Goal: Information Seeking & Learning: Learn about a topic

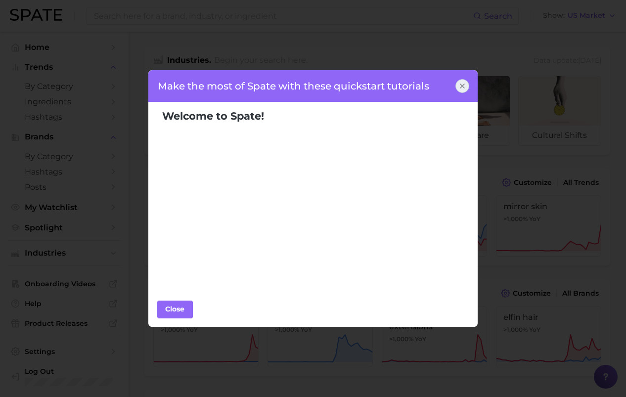
click at [460, 84] on icon at bounding box center [462, 86] width 4 height 4
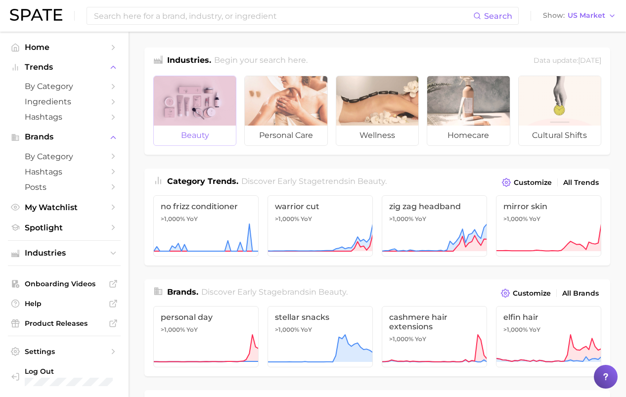
click at [187, 117] on div at bounding box center [195, 100] width 82 height 49
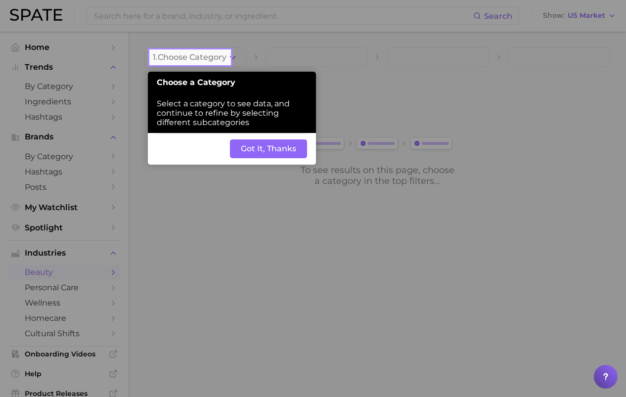
click at [255, 144] on button "Got It, Thanks" at bounding box center [268, 148] width 77 height 19
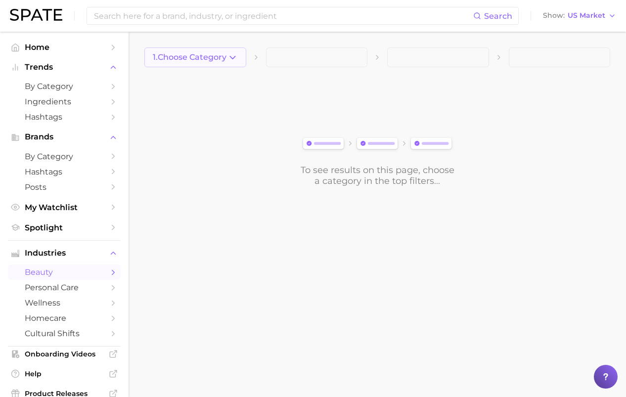
click at [212, 65] on button "1. Choose Category" at bounding box center [195, 57] width 102 height 20
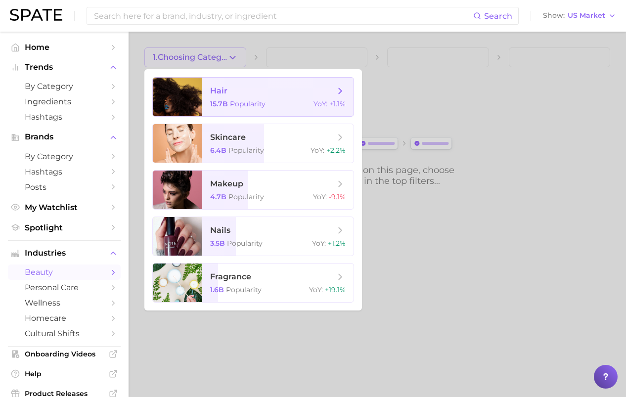
click at [237, 116] on div "hair 15.7b Popularity YoY : +1.1%" at bounding box center [253, 97] width 202 height 40
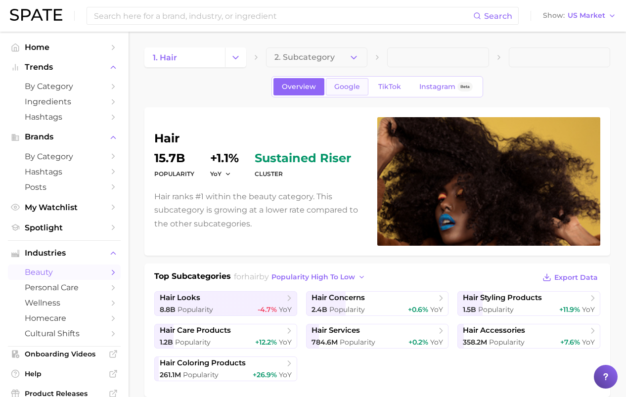
click at [347, 91] on link "Google" at bounding box center [347, 86] width 43 height 17
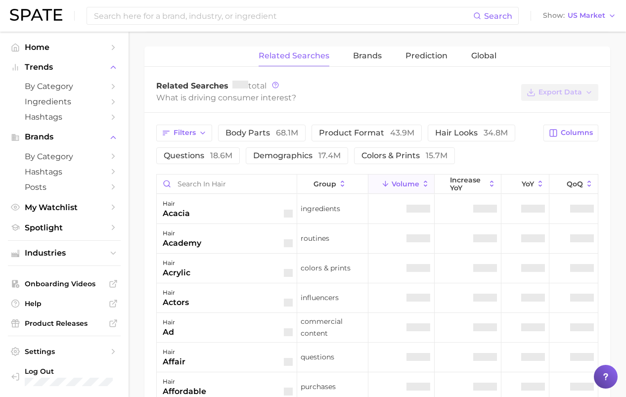
scroll to position [448, 0]
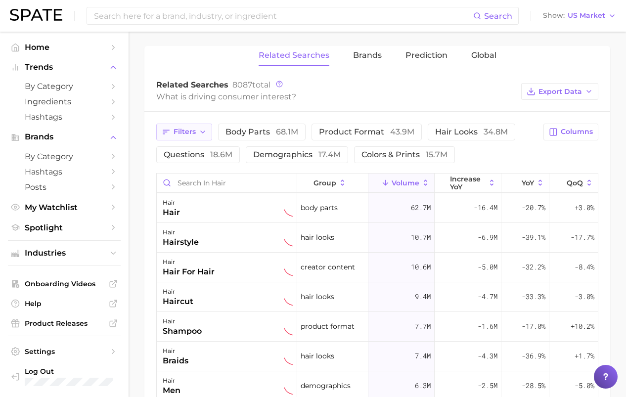
click at [191, 132] on span "Filters" at bounding box center [185, 132] width 22 height 8
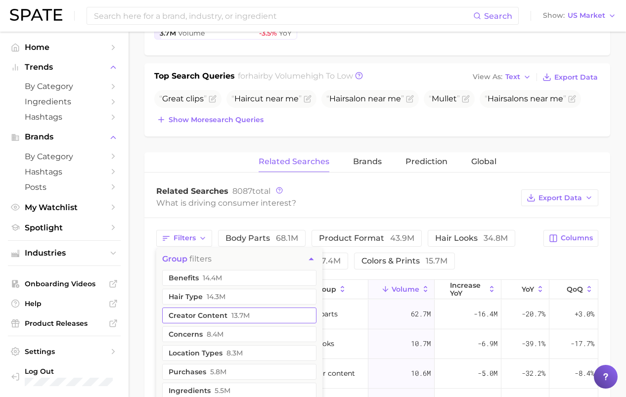
scroll to position [336, 0]
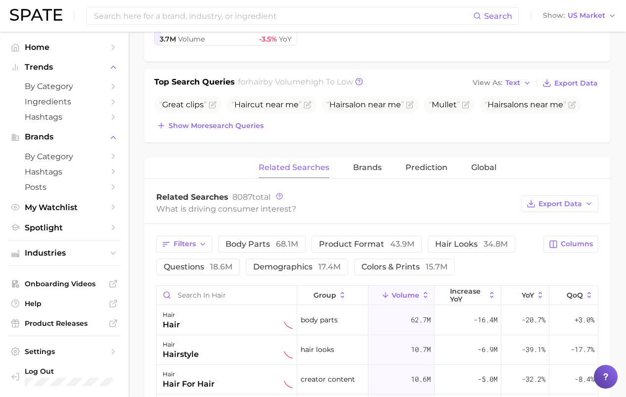
click at [210, 214] on div "What is driving consumer interest?" at bounding box center [336, 208] width 360 height 13
click at [419, 165] on span "Prediction" at bounding box center [426, 167] width 42 height 9
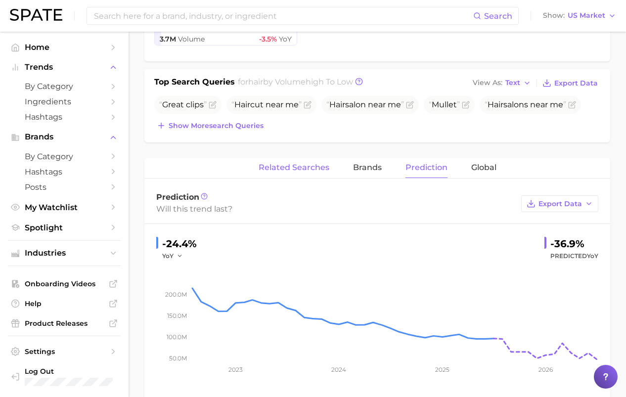
click at [291, 172] on span "Related Searches" at bounding box center [294, 167] width 71 height 9
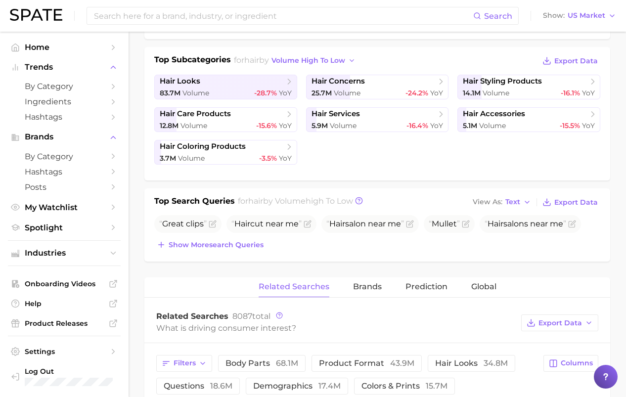
scroll to position [0, 0]
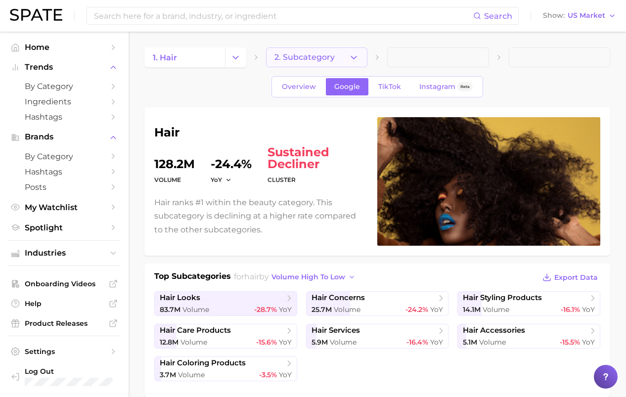
click at [344, 64] on button "2. Subcategory" at bounding box center [317, 57] width 102 height 20
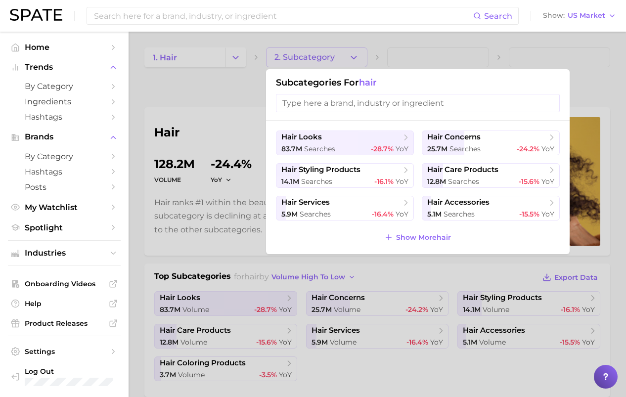
click at [342, 62] on div at bounding box center [313, 198] width 626 height 397
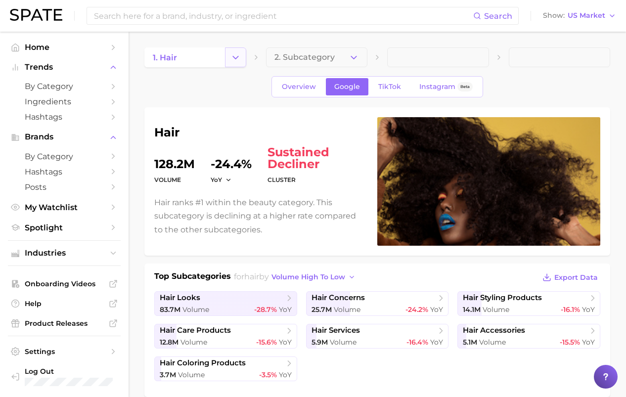
click at [232, 62] on icon "Change Category" at bounding box center [235, 57] width 10 height 10
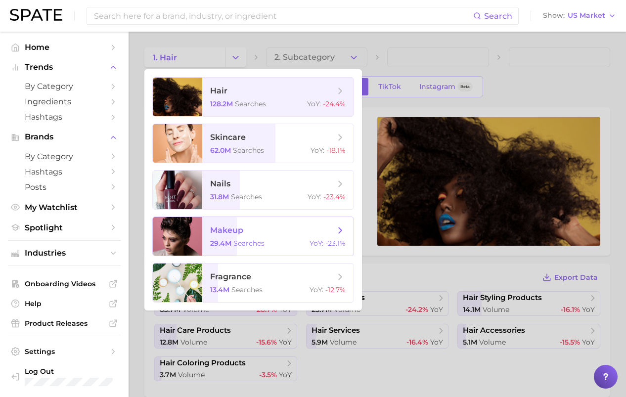
click at [255, 230] on span "makeup" at bounding box center [272, 230] width 125 height 11
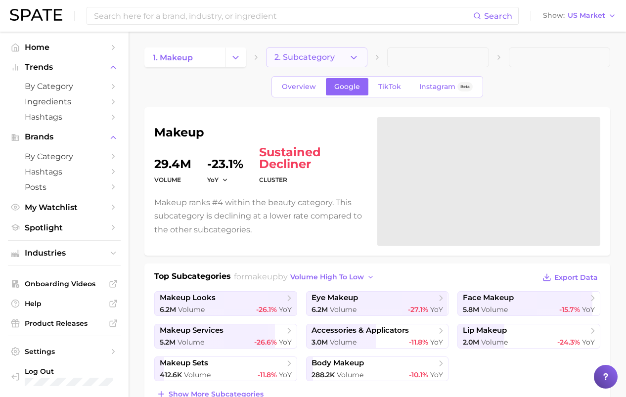
click at [314, 61] on span "2. Subcategory" at bounding box center [304, 57] width 60 height 9
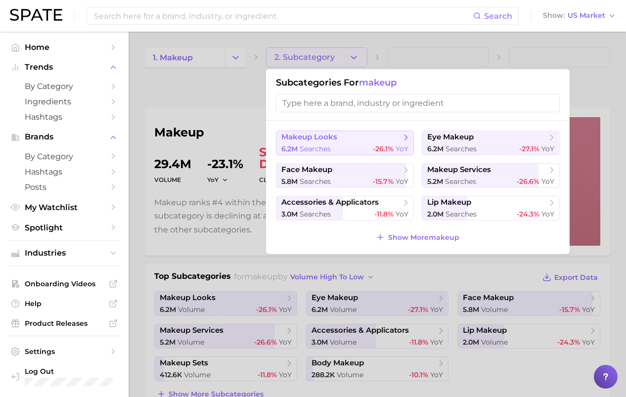
click at [355, 137] on span "makeup looks" at bounding box center [341, 137] width 120 height 10
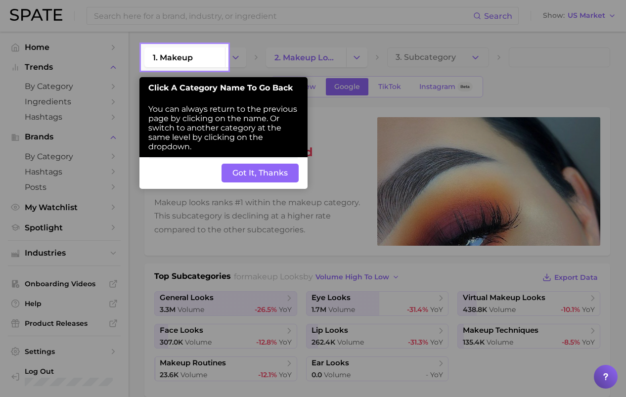
click at [272, 173] on button "Got It, Thanks" at bounding box center [259, 173] width 77 height 19
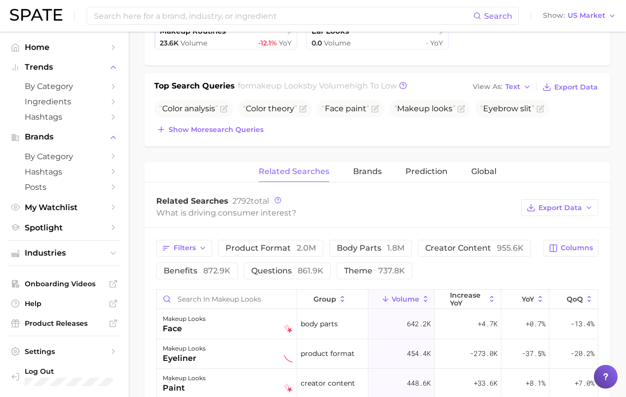
scroll to position [335, 0]
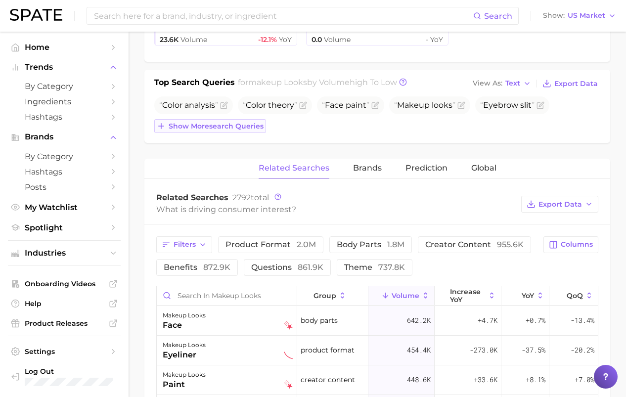
click at [256, 127] on span "Show more search queries" at bounding box center [216, 126] width 95 height 8
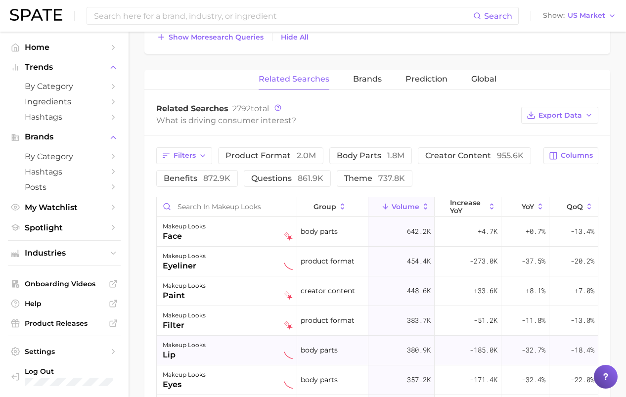
scroll to position [434, 0]
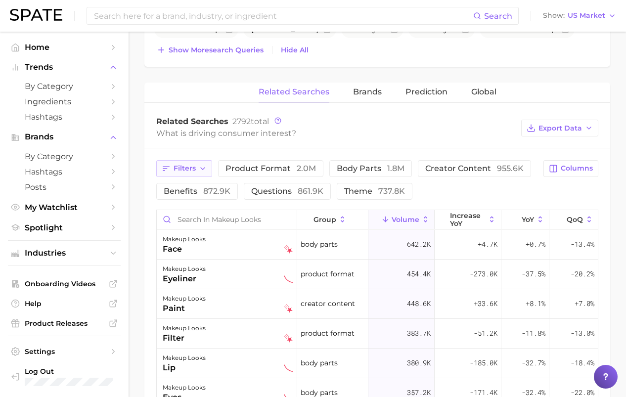
click at [205, 171] on icon "button" at bounding box center [203, 169] width 8 height 8
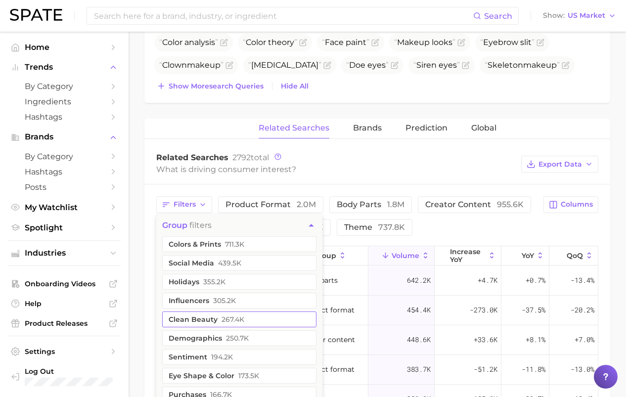
scroll to position [279, 0]
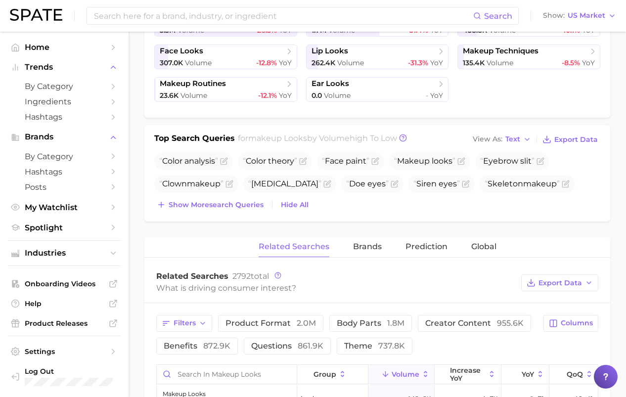
click at [220, 297] on div "Related Searches 2792 total What is driving consumer interest? Export Data" at bounding box center [377, 284] width 466 height 40
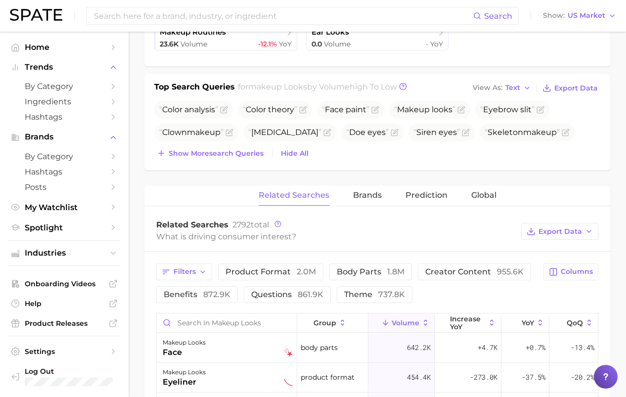
scroll to position [339, 0]
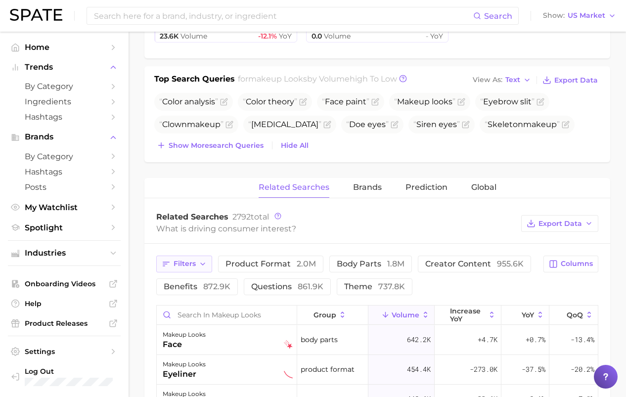
click at [194, 265] on span "Filters" at bounding box center [185, 264] width 22 height 8
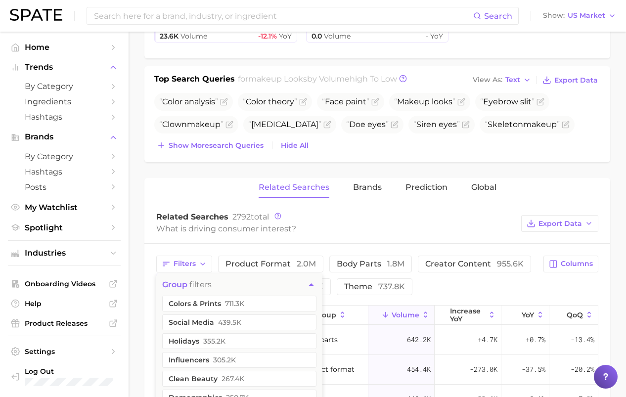
click at [220, 285] on button "group filters" at bounding box center [239, 284] width 166 height 22
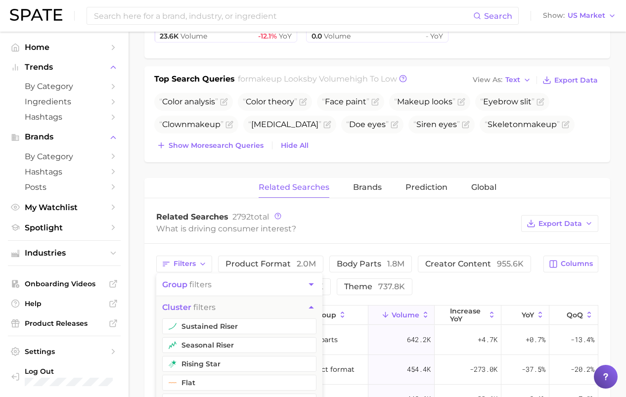
click at [220, 285] on button "group filters" at bounding box center [239, 284] width 166 height 22
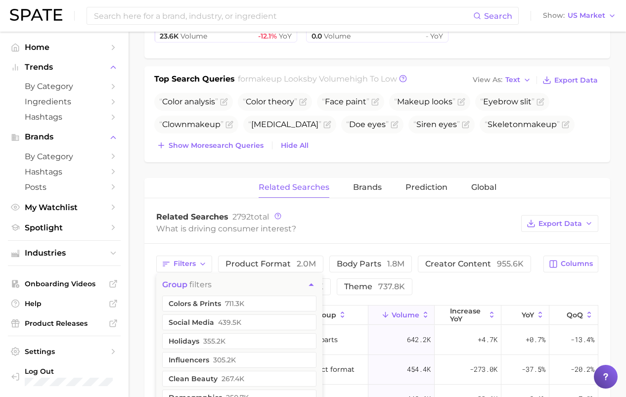
click at [220, 285] on button "group filters" at bounding box center [239, 284] width 166 height 22
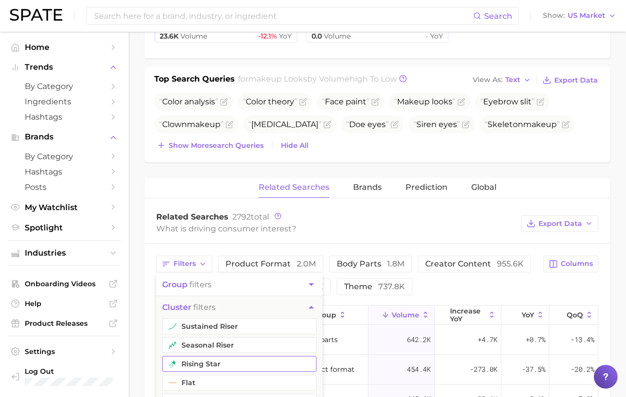
click at [208, 362] on button "rising star" at bounding box center [239, 364] width 154 height 16
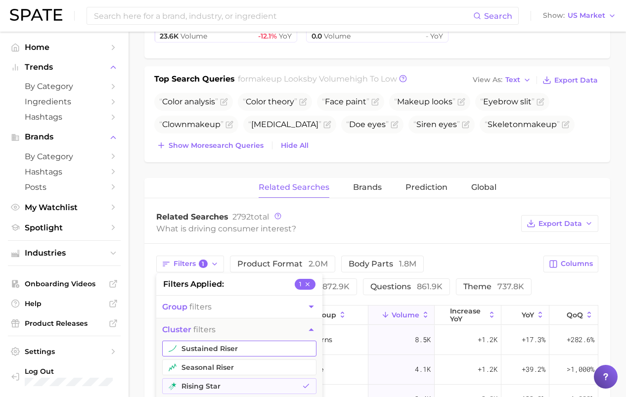
click at [208, 348] on button "sustained riser" at bounding box center [239, 349] width 154 height 16
click at [208, 362] on button "seasonal riser" at bounding box center [239, 367] width 154 height 16
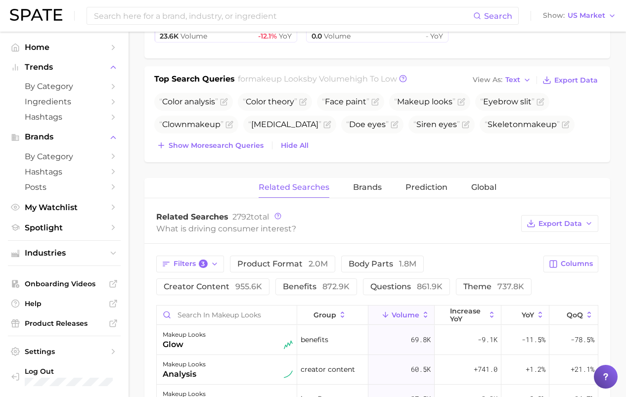
click at [238, 238] on div "Related Searches 2792 total What is driving consumer interest? Export Data" at bounding box center [377, 224] width 466 height 40
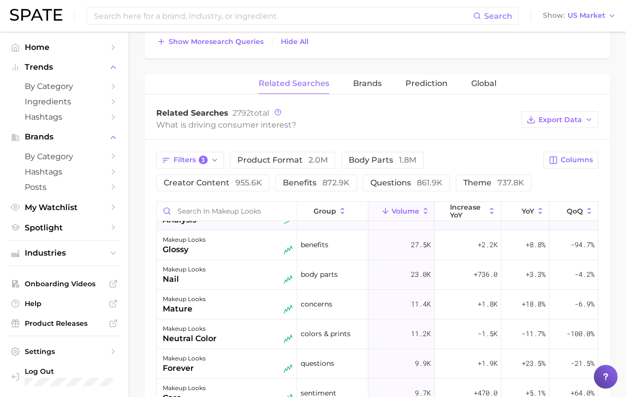
scroll to position [51, 0]
click at [236, 326] on div "makeup looks neutral color" at bounding box center [228, 333] width 130 height 22
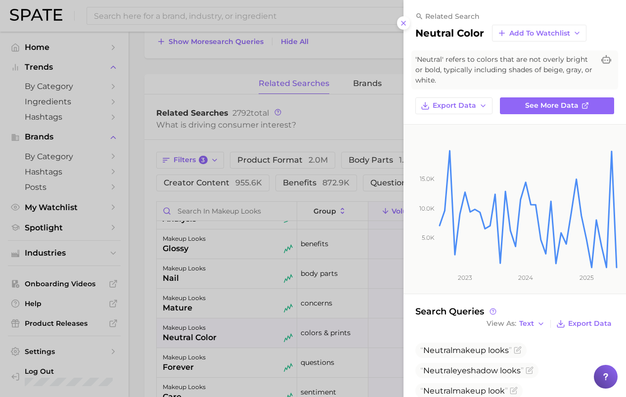
click at [236, 326] on div at bounding box center [313, 198] width 626 height 397
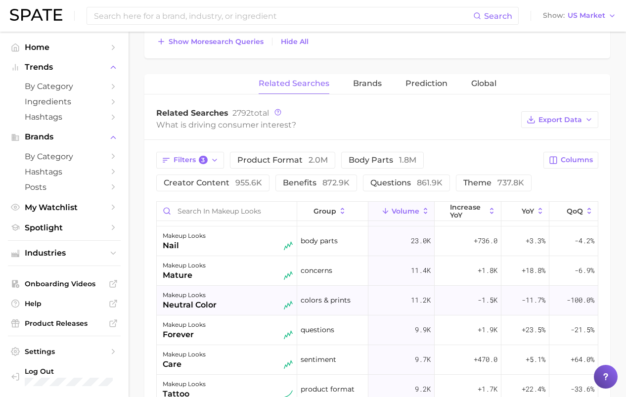
scroll to position [102, 0]
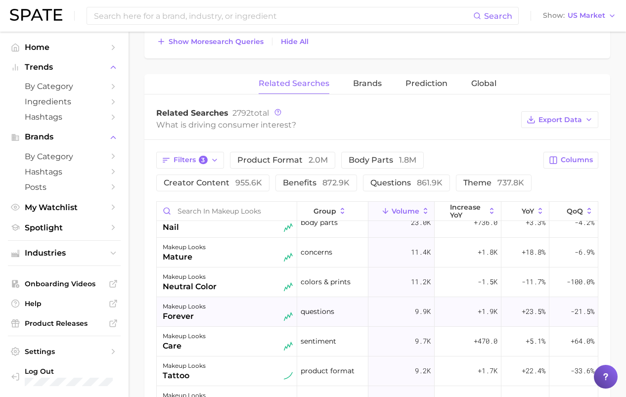
click at [236, 315] on div "makeup looks forever" at bounding box center [228, 312] width 130 height 22
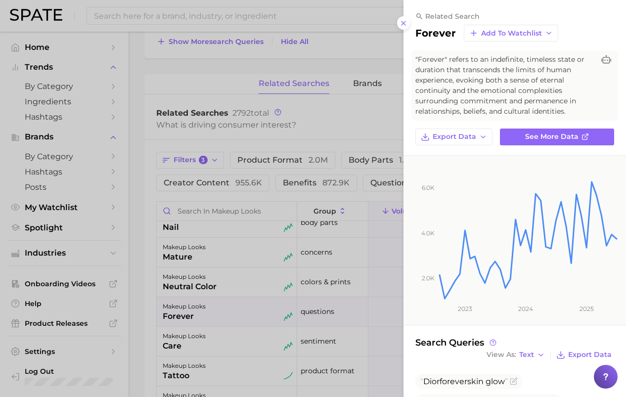
click at [236, 313] on div at bounding box center [313, 198] width 626 height 397
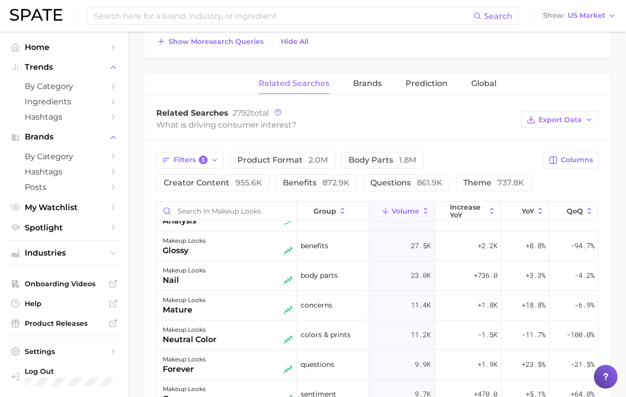
scroll to position [50, 0]
click at [236, 313] on div "makeup looks mature" at bounding box center [228, 305] width 130 height 22
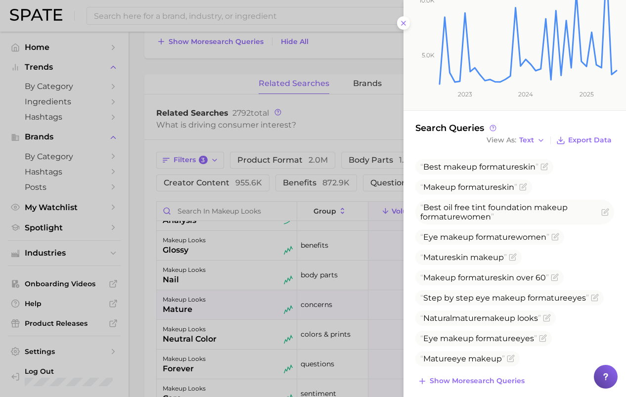
scroll to position [175, 0]
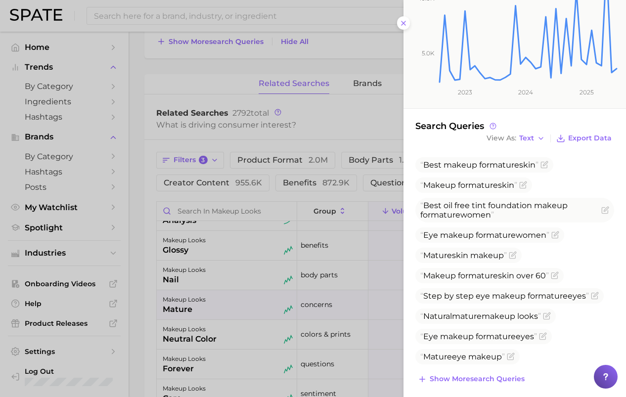
click at [289, 267] on div at bounding box center [313, 198] width 626 height 397
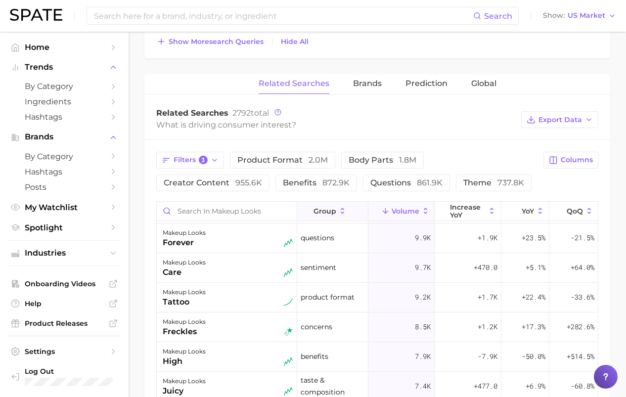
scroll to position [177, 0]
click at [249, 299] on div "makeup looks tattoo" at bounding box center [228, 296] width 130 height 22
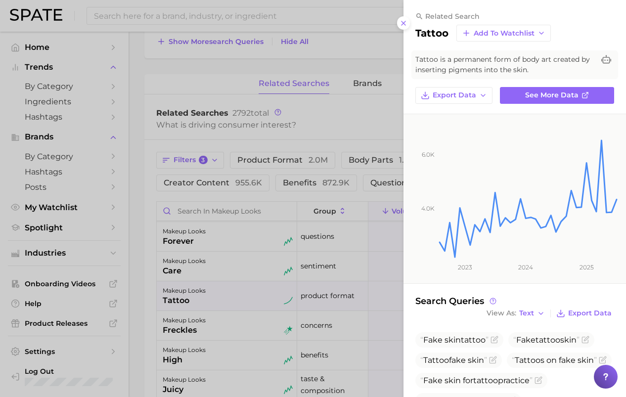
click at [253, 328] on div at bounding box center [313, 198] width 626 height 397
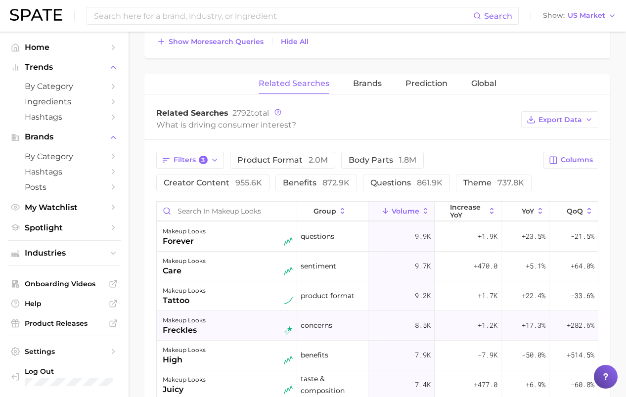
click at [254, 329] on div "makeup looks freckles" at bounding box center [228, 325] width 130 height 22
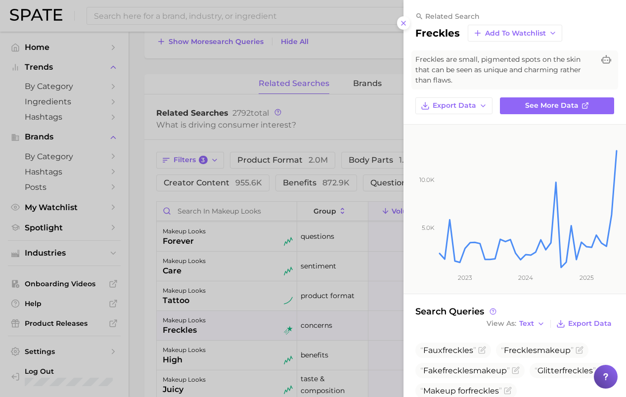
click at [252, 325] on div at bounding box center [313, 198] width 626 height 397
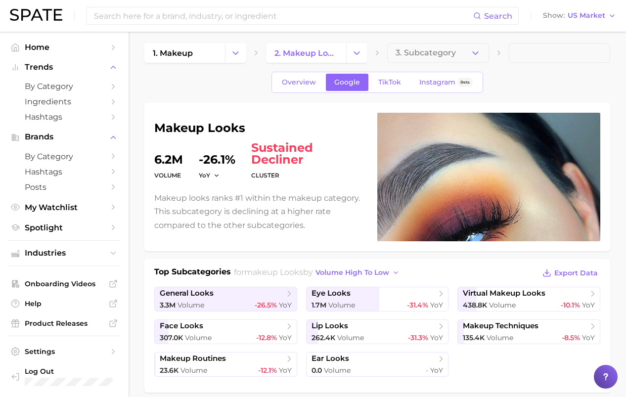
scroll to position [0, 0]
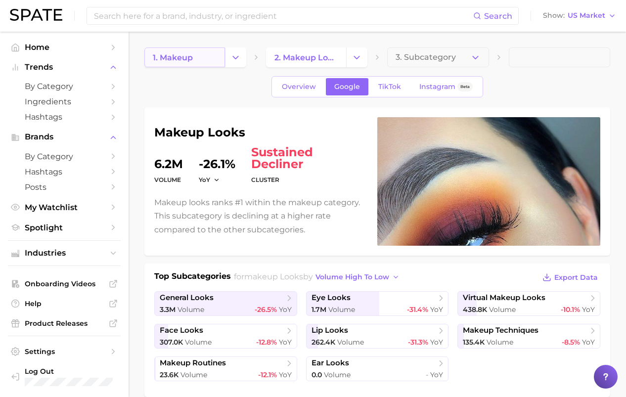
click at [189, 53] on span "1. makeup" at bounding box center [173, 57] width 40 height 9
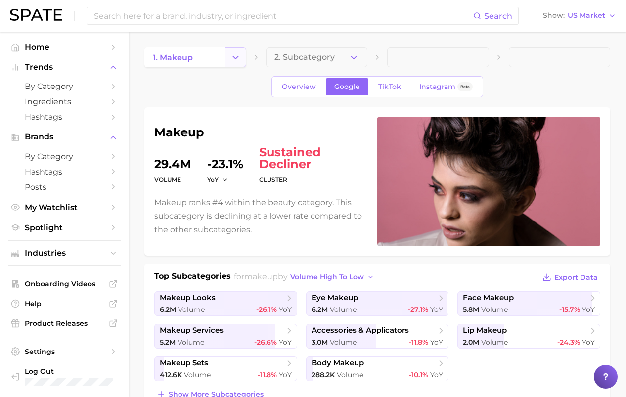
click at [233, 55] on icon "Change Category" at bounding box center [235, 57] width 10 height 10
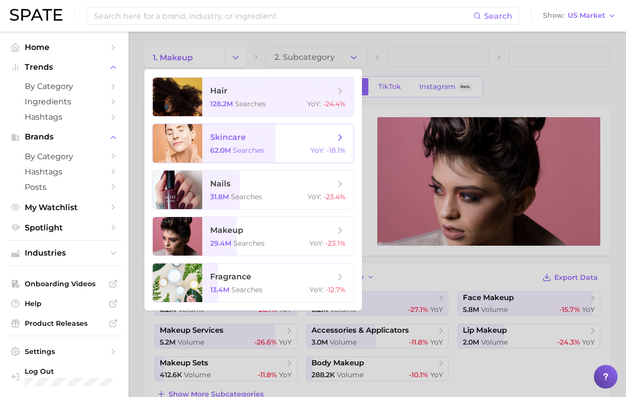
click at [250, 153] on span "searches" at bounding box center [248, 150] width 31 height 9
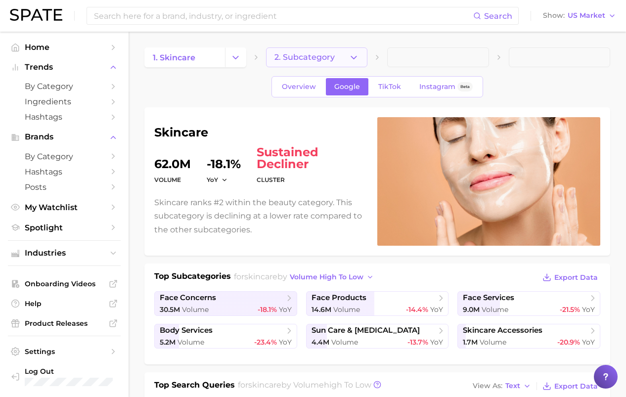
click at [354, 65] on button "2. Subcategory" at bounding box center [317, 57] width 102 height 20
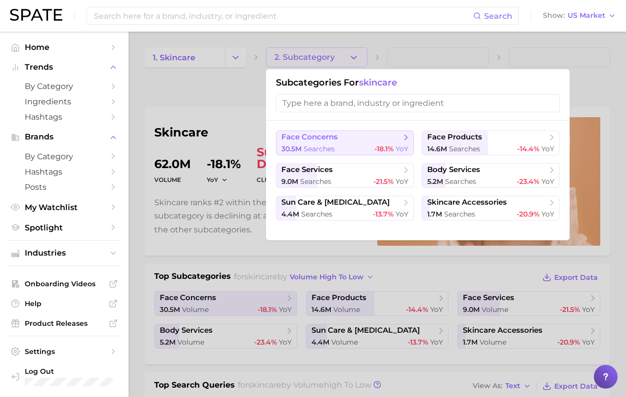
click at [355, 132] on span "face concerns" at bounding box center [341, 137] width 120 height 10
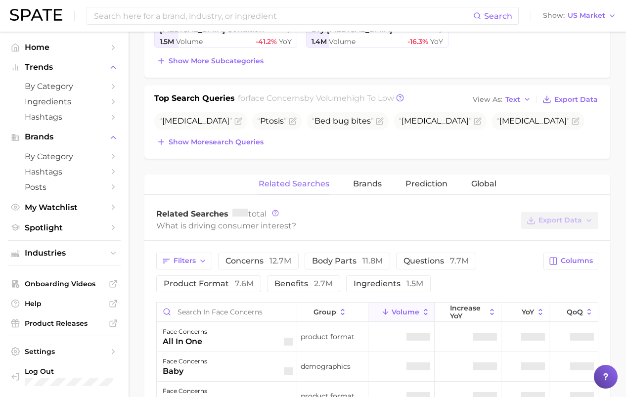
scroll to position [397, 0]
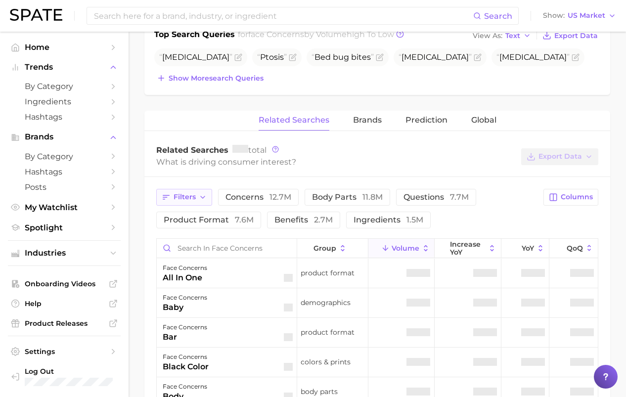
click at [184, 196] on span "Filters" at bounding box center [185, 197] width 22 height 8
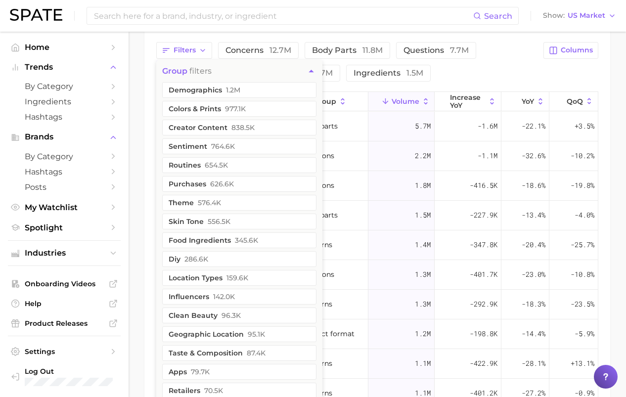
scroll to position [545, 0]
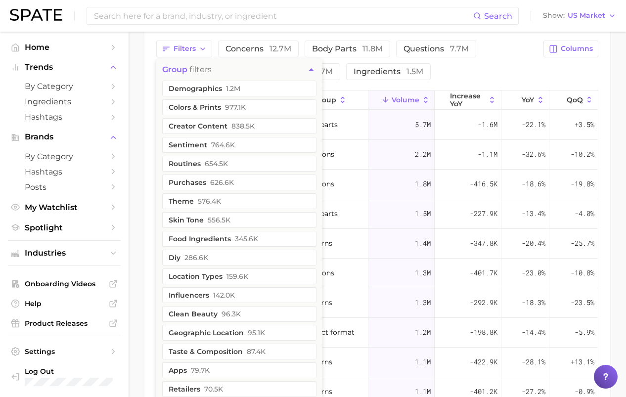
click at [197, 73] on span "group filters" at bounding box center [186, 69] width 49 height 9
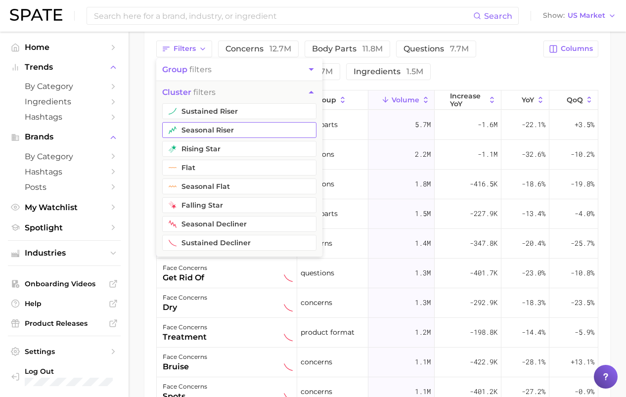
click at [197, 130] on button "seasonal riser" at bounding box center [239, 130] width 154 height 16
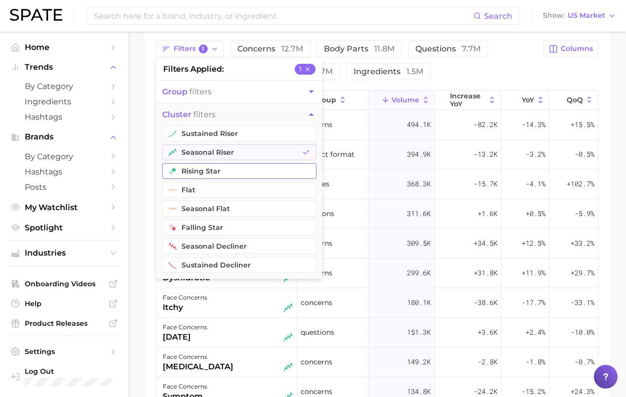
click at [204, 166] on button "rising star" at bounding box center [239, 171] width 154 height 16
click at [204, 129] on button "sustained riser" at bounding box center [239, 134] width 154 height 16
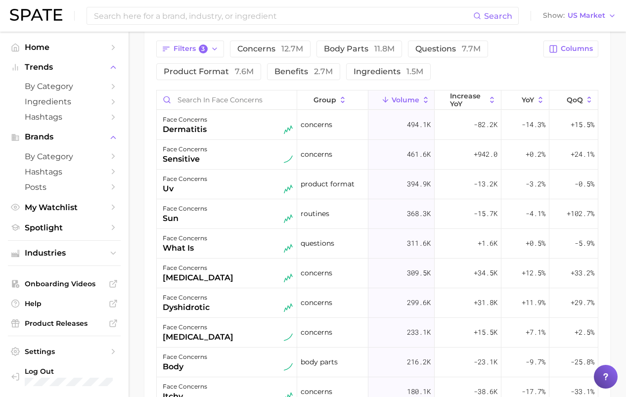
click at [473, 67] on div "Filters 3 concerns 12.7m body parts 11.8m questions 7.7m product format 7.6m be…" at bounding box center [346, 61] width 381 height 40
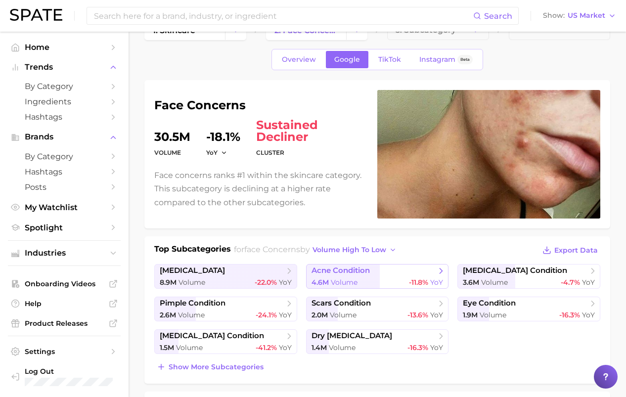
scroll to position [0, 0]
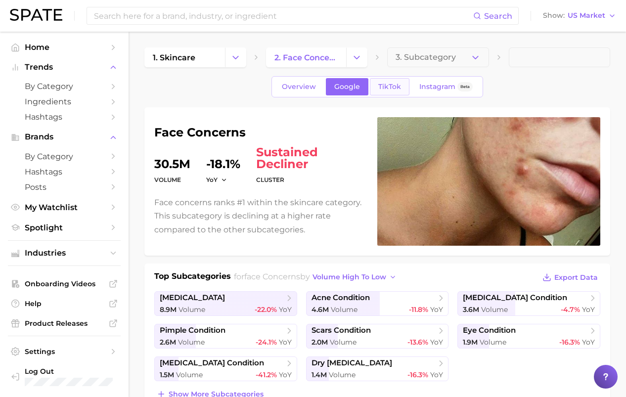
click at [400, 81] on link "TikTok" at bounding box center [390, 86] width 40 height 17
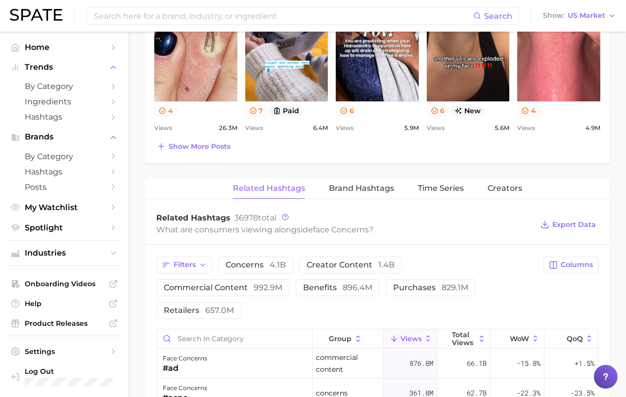
scroll to position [691, 0]
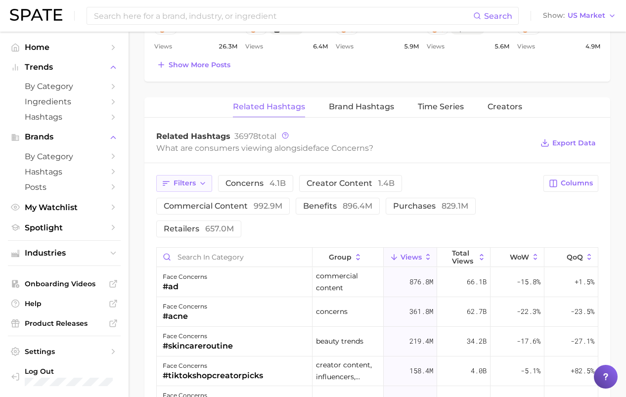
click at [182, 181] on span "Filters" at bounding box center [185, 183] width 22 height 8
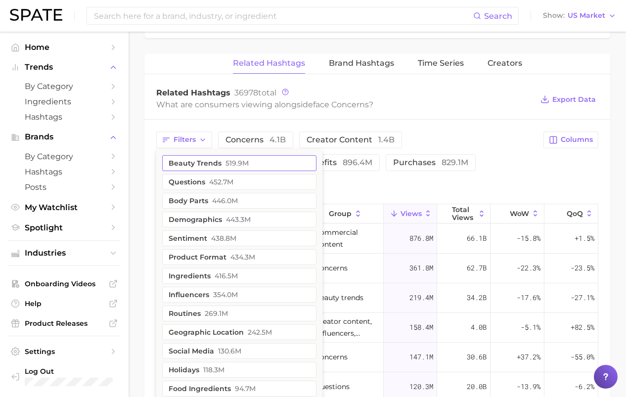
scroll to position [739, 0]
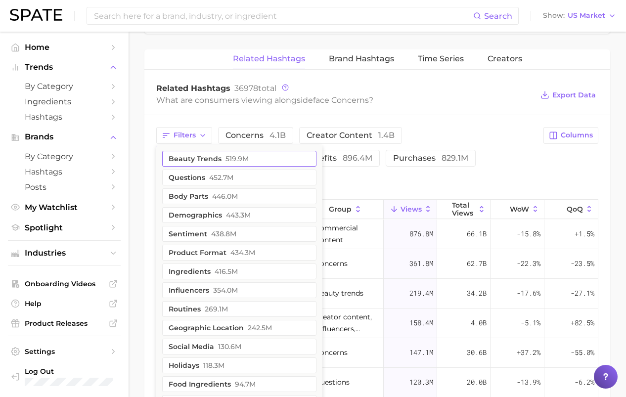
click at [210, 161] on button "beauty trends 519.9m" at bounding box center [239, 159] width 154 height 16
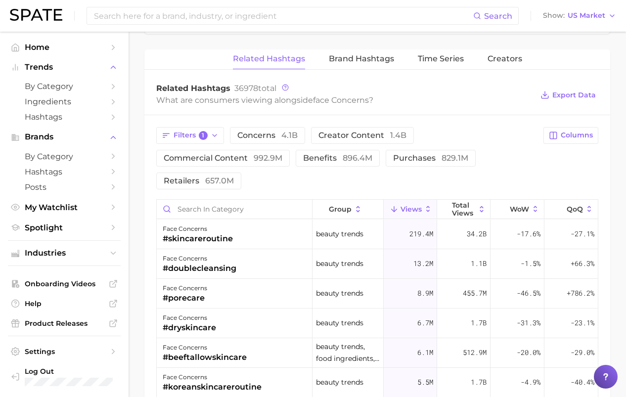
click at [494, 145] on div "Filters 1 concerns 4.1b creator content 1.4b commercial content 992.9m benefits…" at bounding box center [346, 158] width 381 height 62
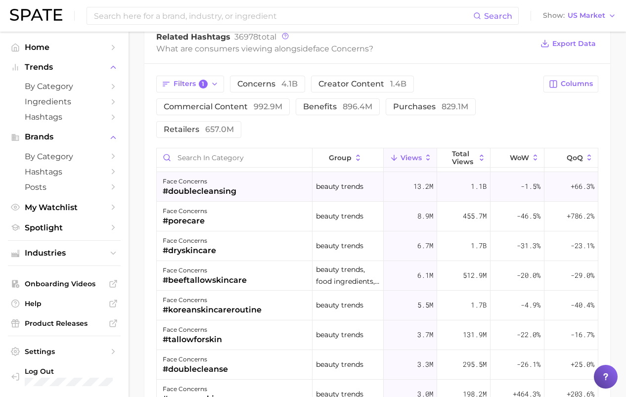
scroll to position [0, 0]
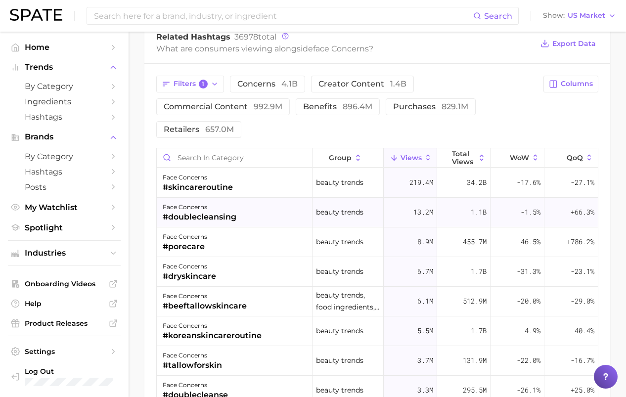
click at [261, 185] on div "face concerns #skincareroutine" at bounding box center [235, 183] width 156 height 30
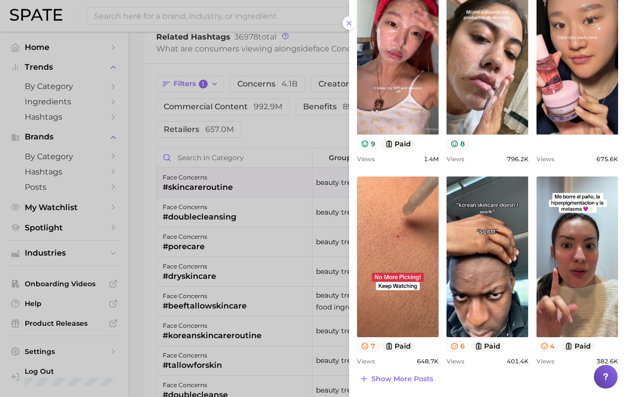
click at [247, 334] on div at bounding box center [313, 198] width 626 height 397
